Goal: Task Accomplishment & Management: Complete application form

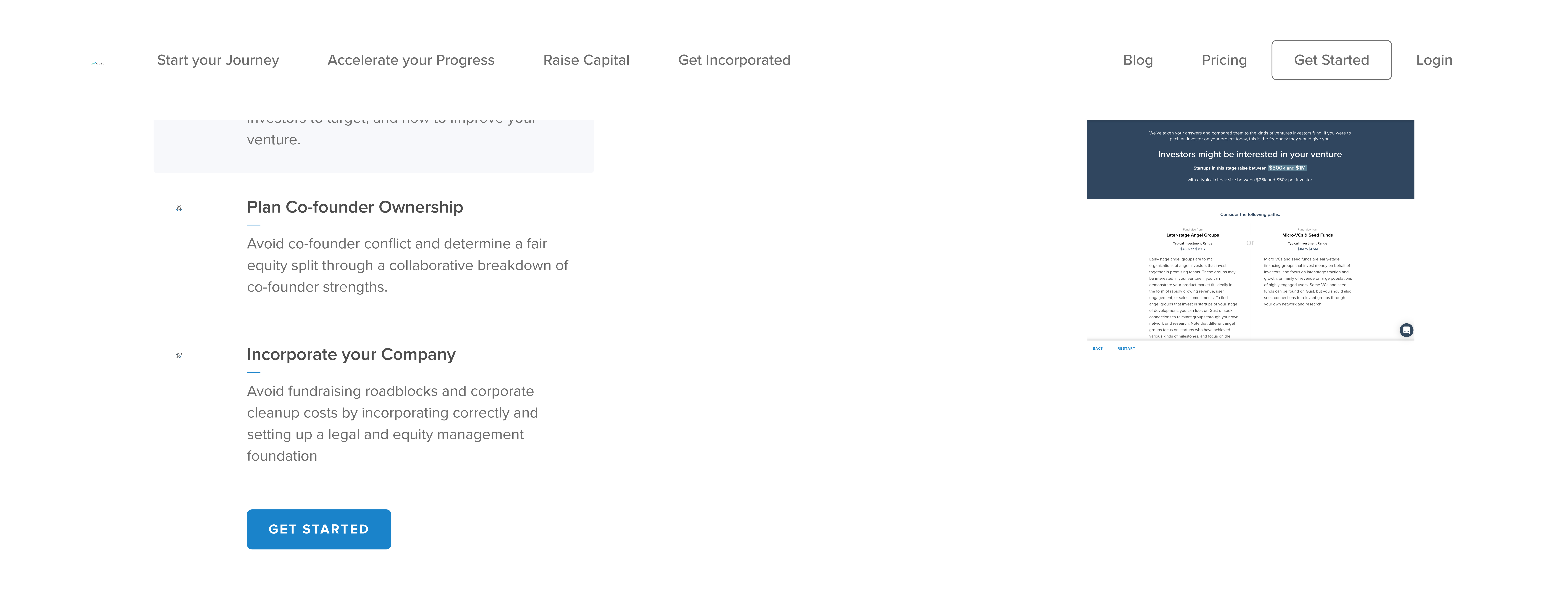
scroll to position [1055, 0]
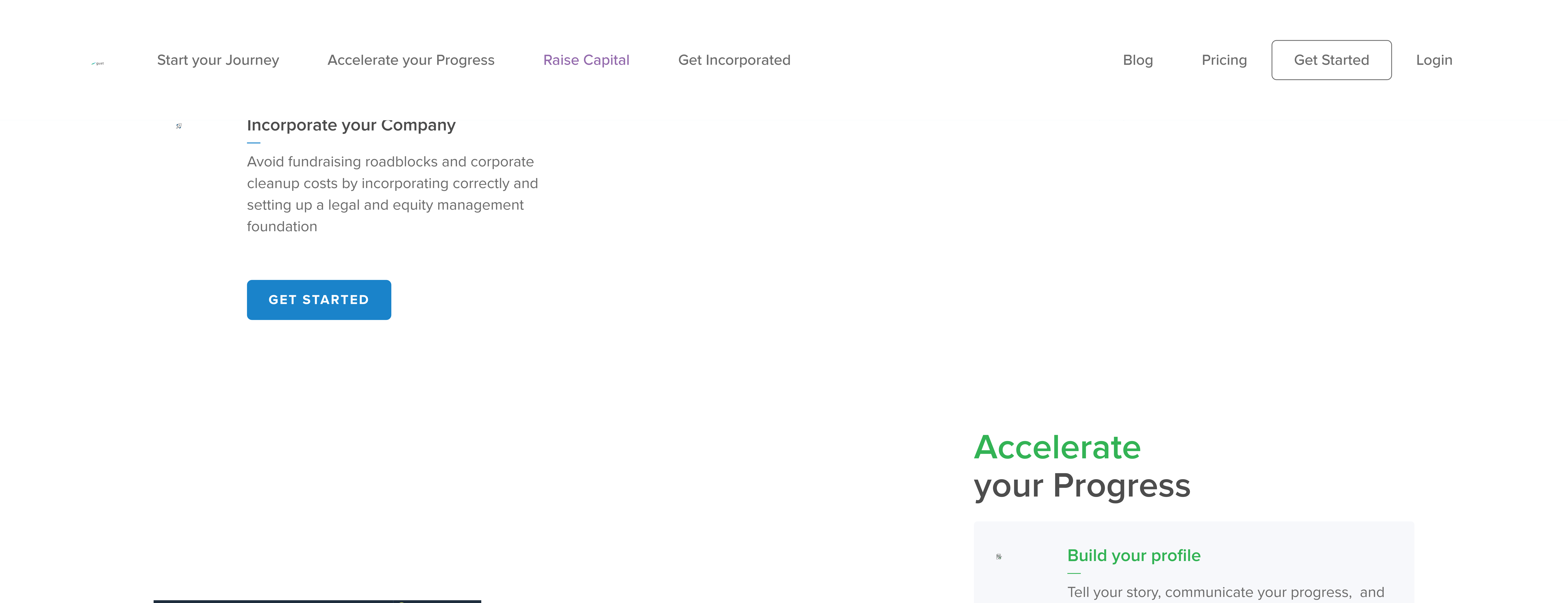
click at [392, 51] on link "Raise Capital" at bounding box center [587, 60] width 86 height 18
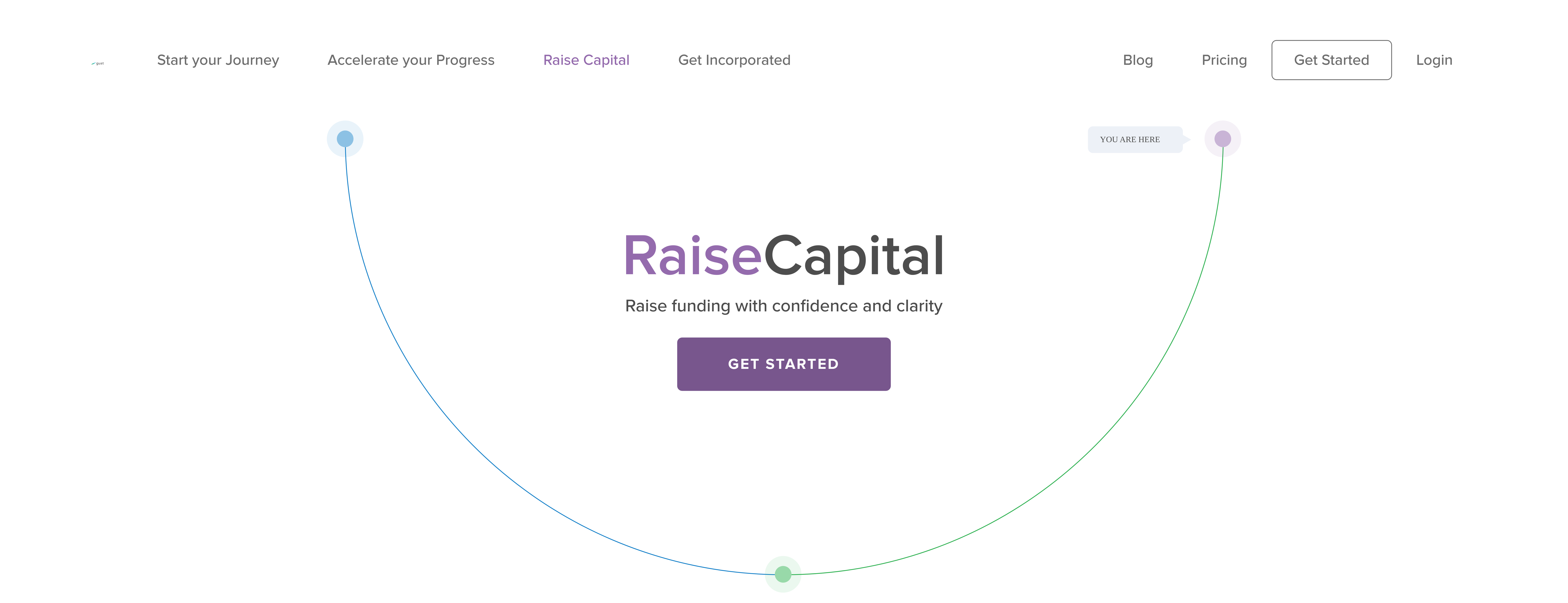
click at [765, 360] on link "Get Started" at bounding box center [784, 364] width 214 height 54
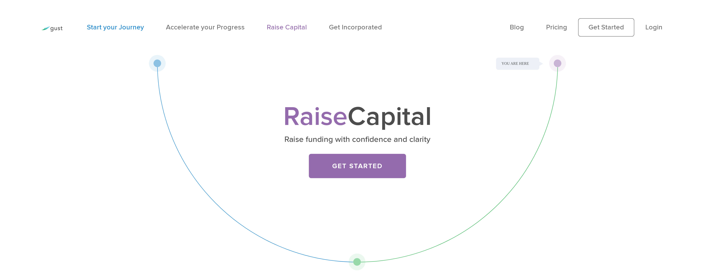
click at [93, 26] on link "Start your Journey" at bounding box center [115, 27] width 57 height 8
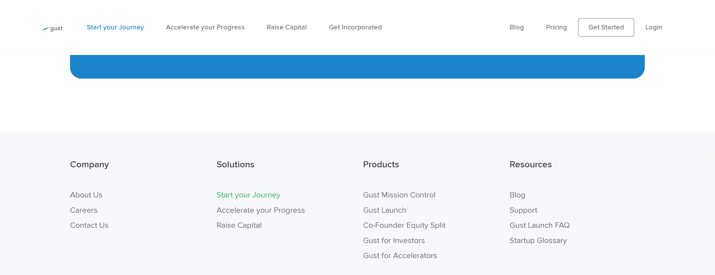
scroll to position [1759, 0]
